Goal: Transaction & Acquisition: Purchase product/service

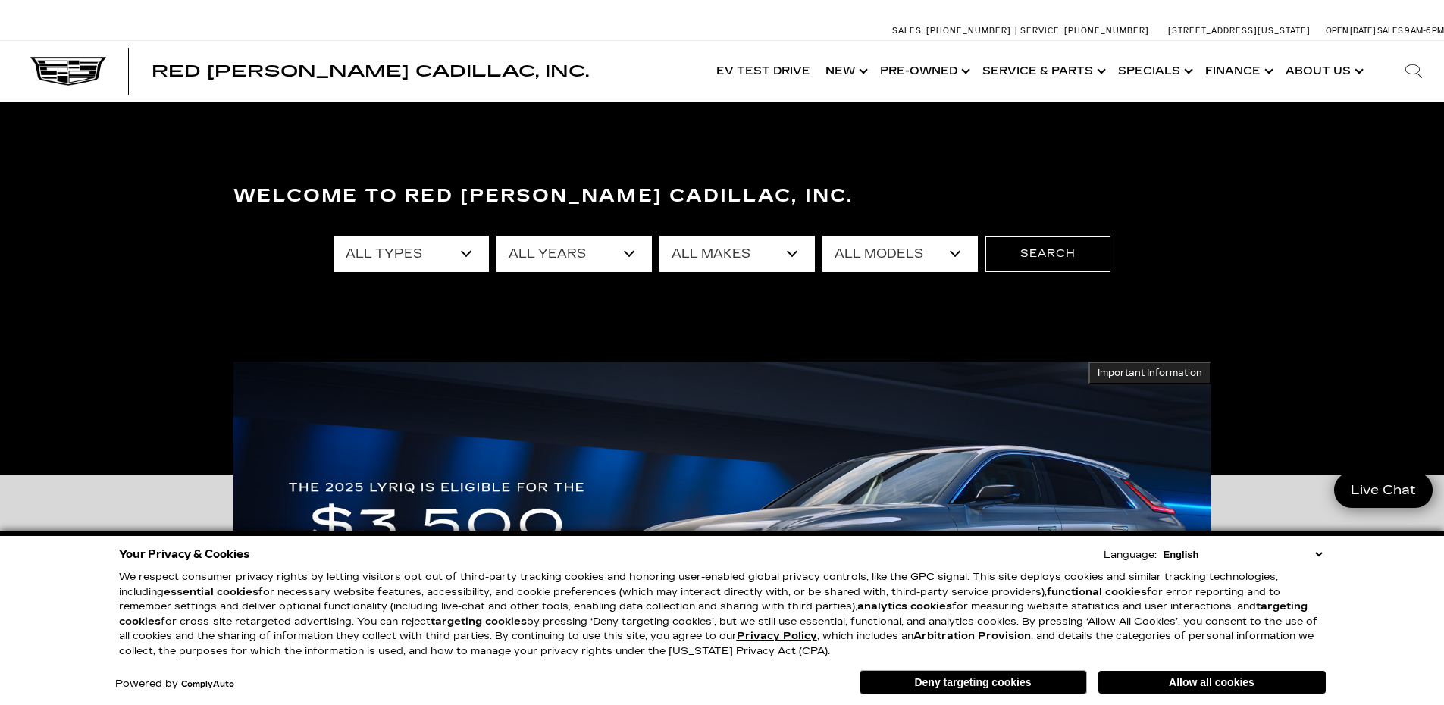
click at [437, 258] on select "All Types New Used Certified Used Demo" at bounding box center [411, 254] width 155 height 36
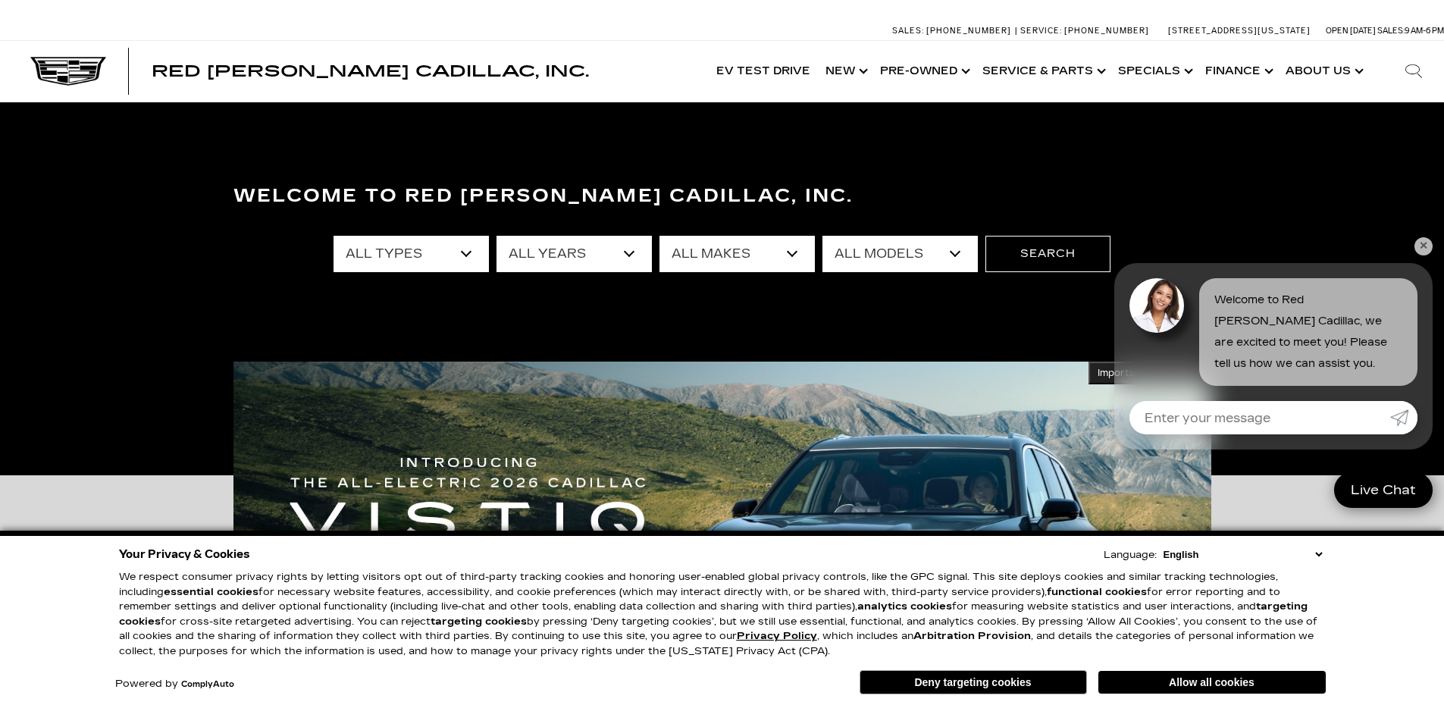
select select "Used"
click at [334, 236] on select "All Types New Used Certified Used Demo" at bounding box center [411, 254] width 155 height 36
click at [560, 252] on select "All Years 2025 2024 2023 2022 2021 2020 2019 2018 2017 2015 2014 2013" at bounding box center [574, 254] width 155 height 36
click at [741, 337] on div "Welcome to Red Noland Cadillac, Inc. All Types New Used Certified Used Demo All…" at bounding box center [722, 288] width 1444 height 227
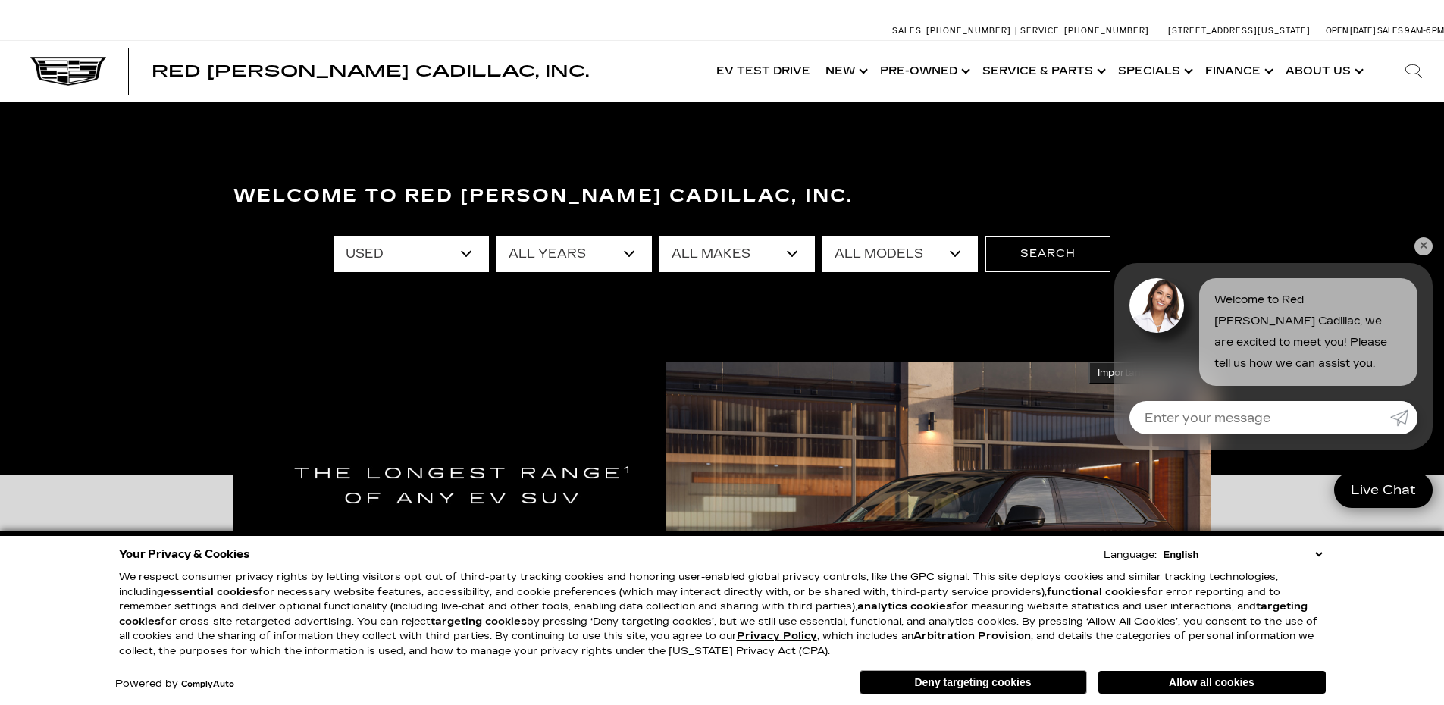
click at [628, 253] on select "All Years 2025 2024 2023 2022 2021 2020 2019 2018 2017 2015 2014 2013" at bounding box center [574, 254] width 155 height 36
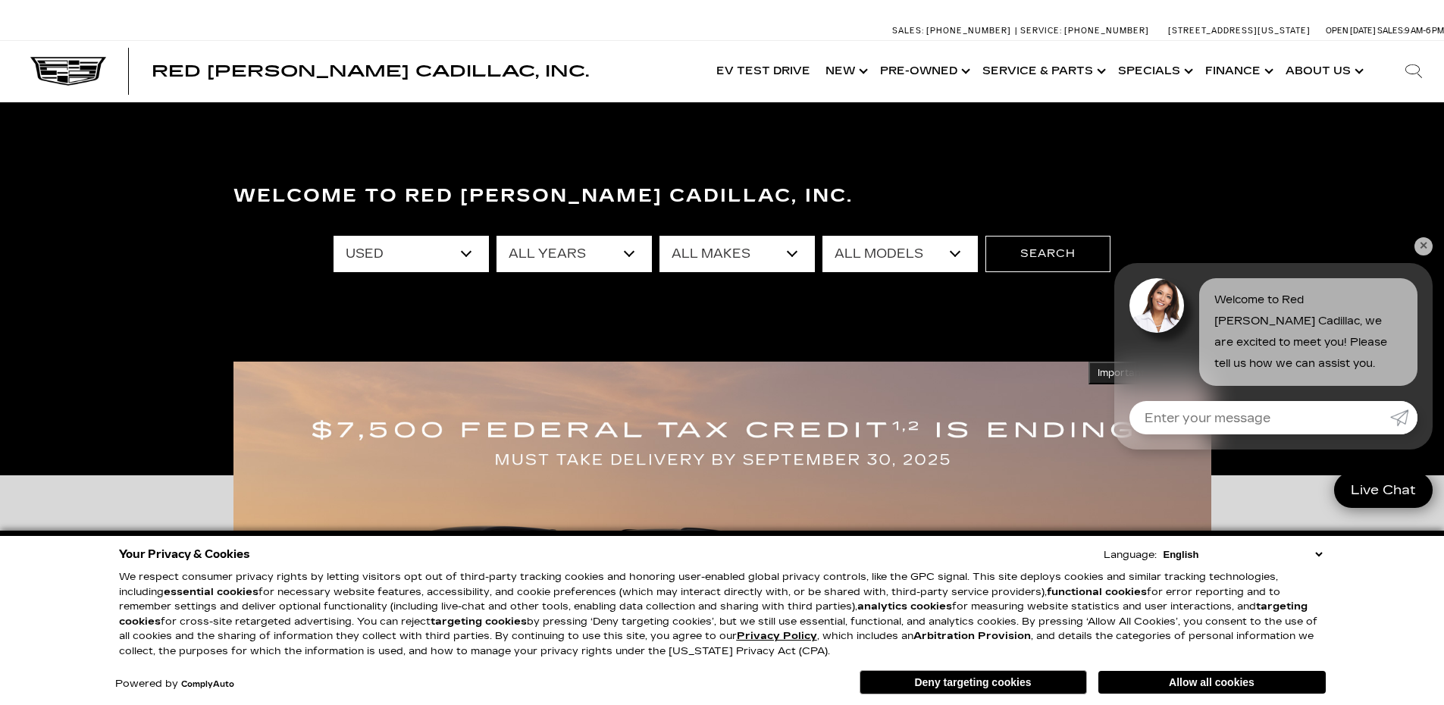
click at [751, 291] on div "Welcome to Red Noland Cadillac, Inc. All Types New Used Certified Used Demo All…" at bounding box center [722, 288] width 1444 height 227
click at [766, 257] on select "All Makes Audi BMW Cadillac Chevrolet Ford GMC Jeep Lexus Subaru Toyota Volkswa…" at bounding box center [736, 254] width 155 height 36
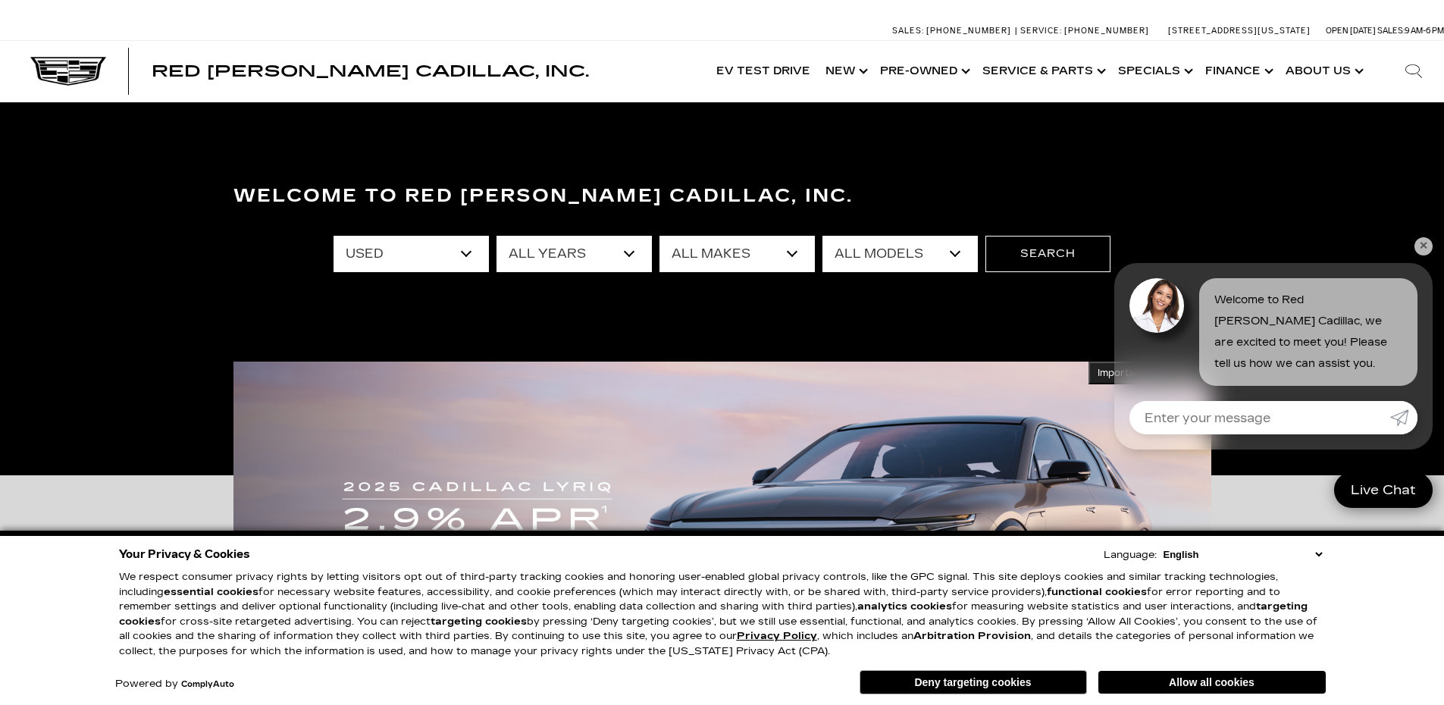
select select "Cadillac"
click at [659, 236] on select "All Makes Audi BMW Cadillac Chevrolet Ford GMC Jeep Lexus Subaru Toyota Volkswa…" at bounding box center [736, 254] width 155 height 36
click at [903, 255] on select "All Models CT5 Escalade Escalade ESV OPTIQ XT4 XT5" at bounding box center [899, 254] width 155 height 36
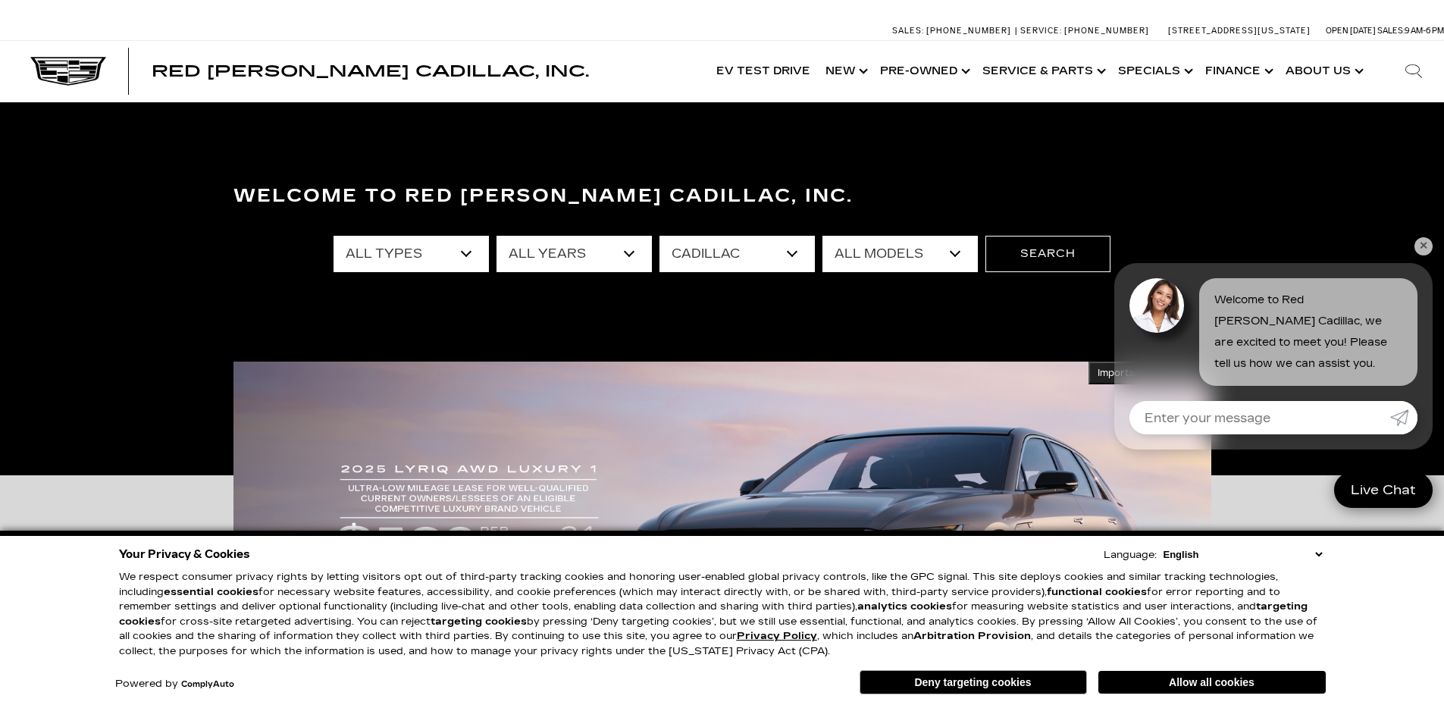
select select "Escalade ESV"
click at [822, 236] on select "All Models CT5 Escalade Escalade ESV OPTIQ XT4 XT5" at bounding box center [899, 254] width 155 height 36
click at [1060, 255] on button "Search" at bounding box center [1047, 254] width 125 height 36
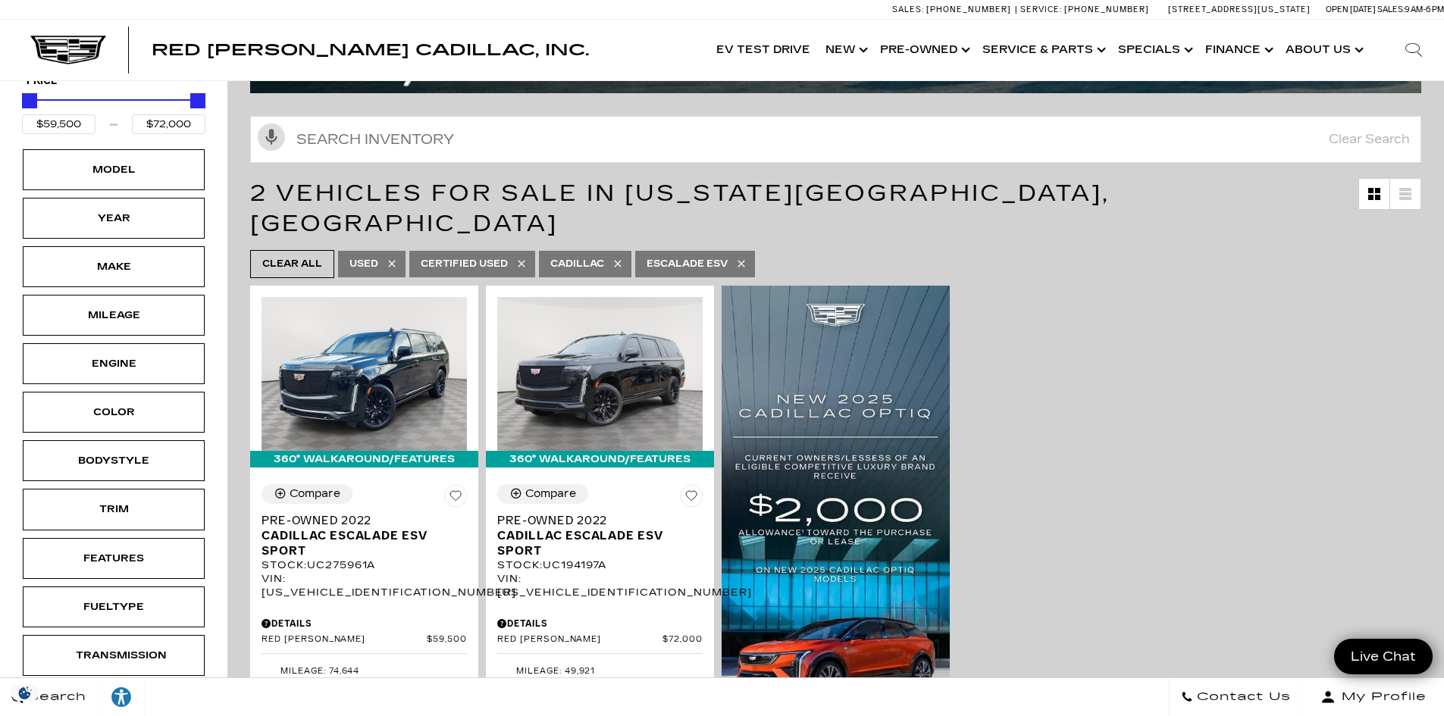
scroll to position [83, 0]
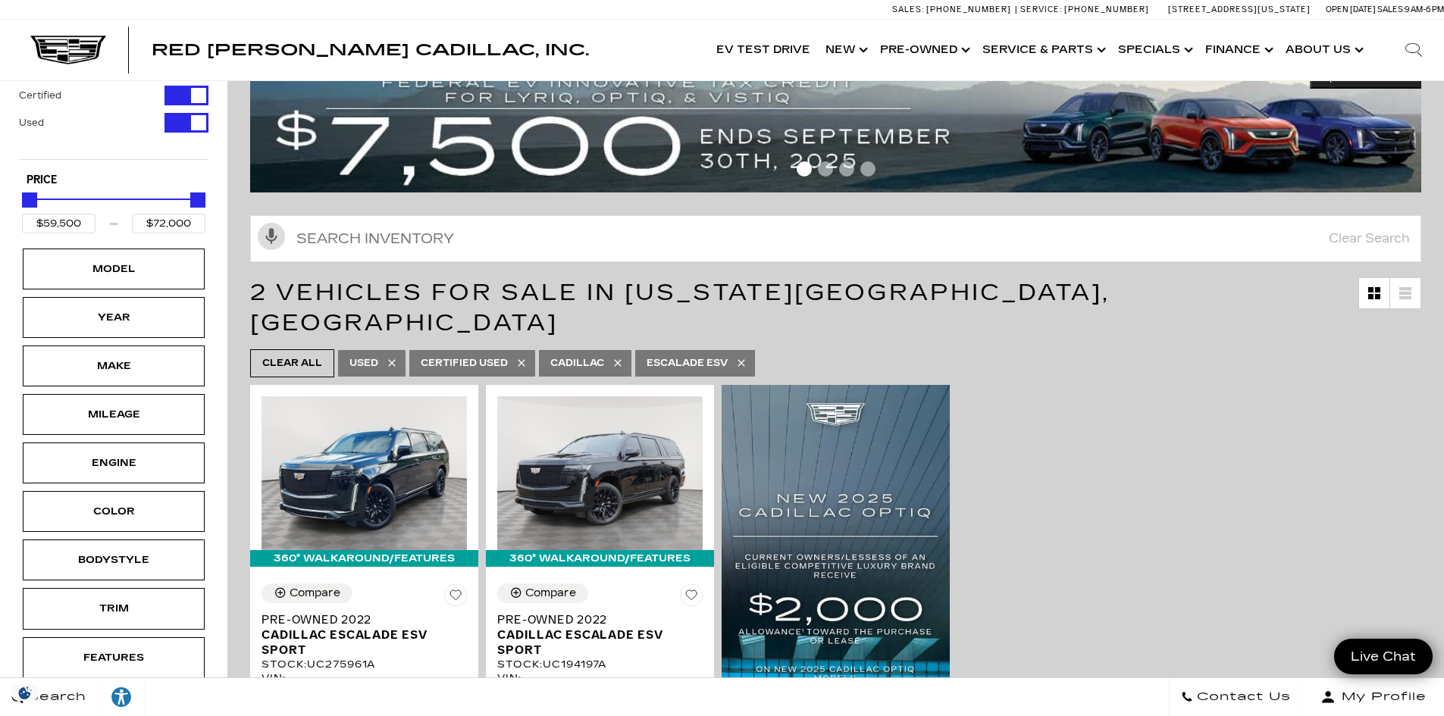
drag, startPoint x: 1452, startPoint y: 89, endPoint x: 1438, endPoint y: 103, distance: 19.3
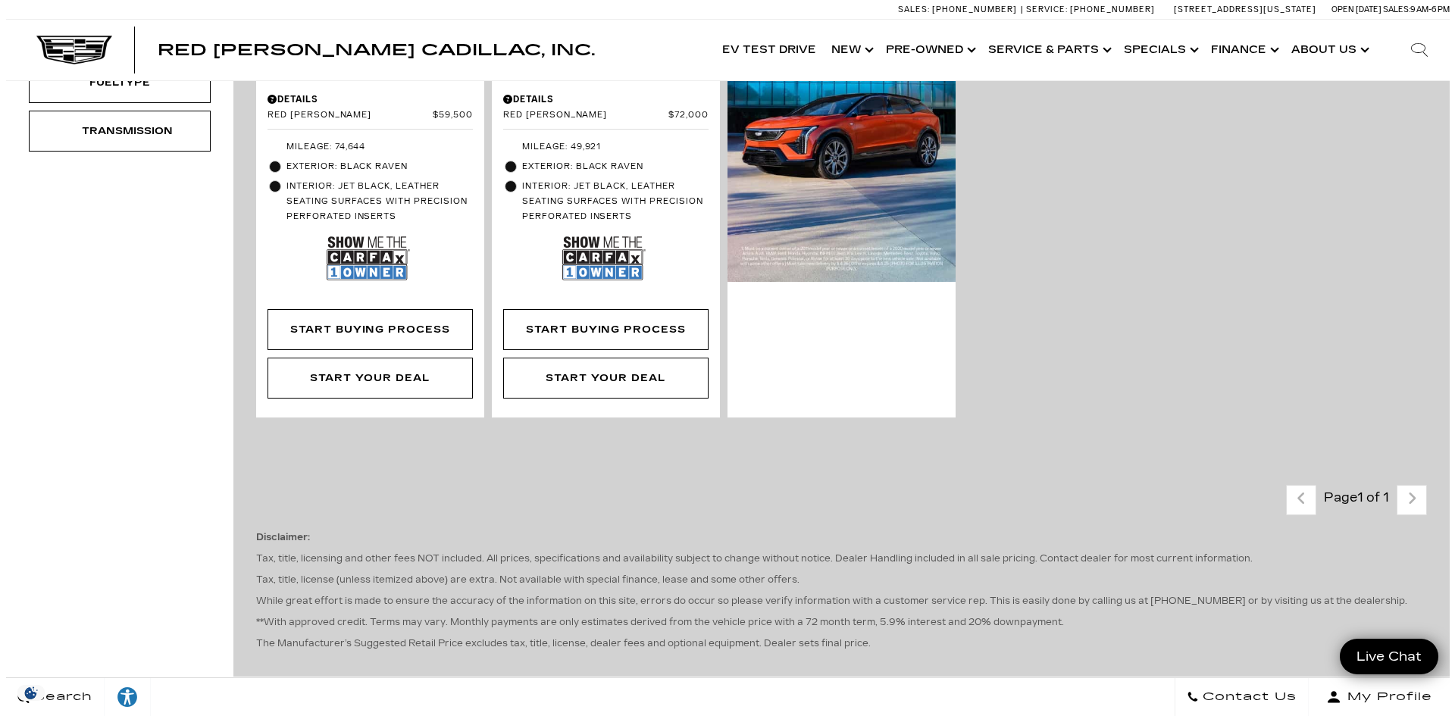
scroll to position [230, 0]
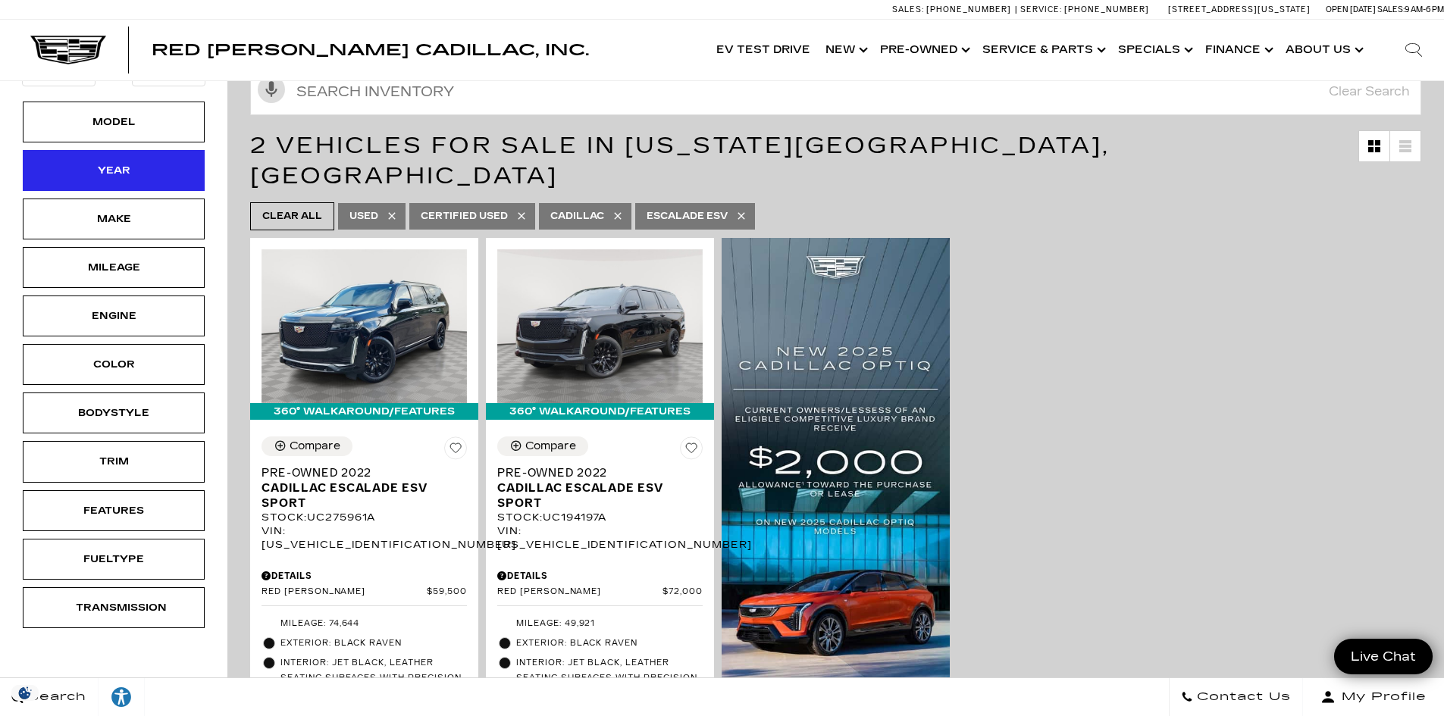
click at [121, 178] on div "Year" at bounding box center [114, 170] width 76 height 17
